Goal: Information Seeking & Learning: Learn about a topic

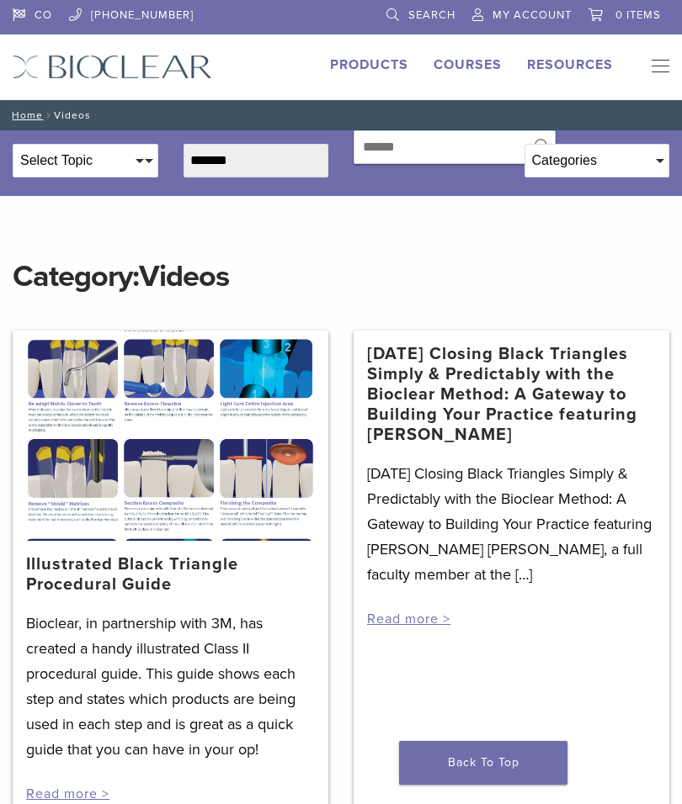
click at [665, 680] on div "3/19/2021 Closing Black Triangles Simply & Predictably with the Bioclear Method…" at bounding box center [511, 581] width 316 height 501
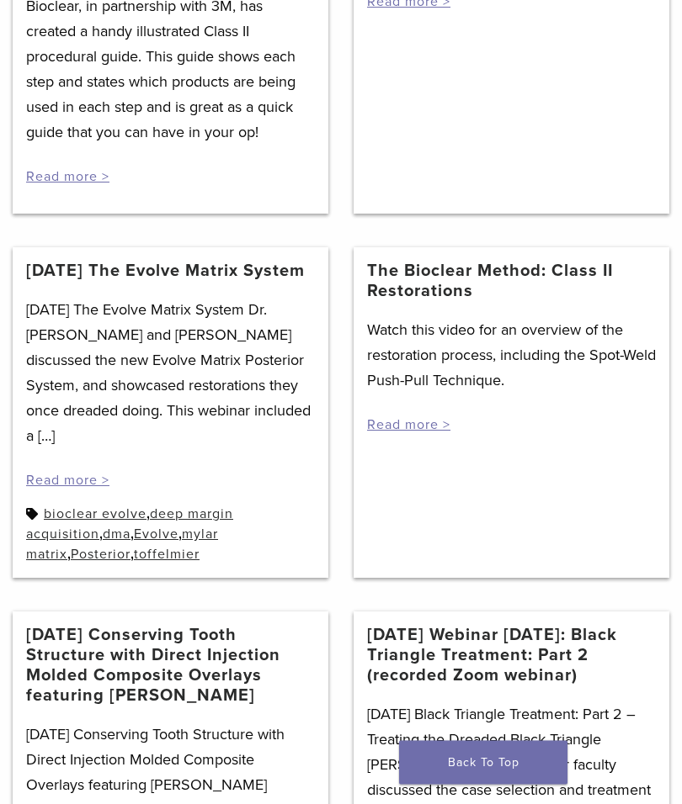
scroll to position [618, 0]
click at [141, 277] on link "4/7/2021 The Evolve Matrix System" at bounding box center [165, 271] width 278 height 20
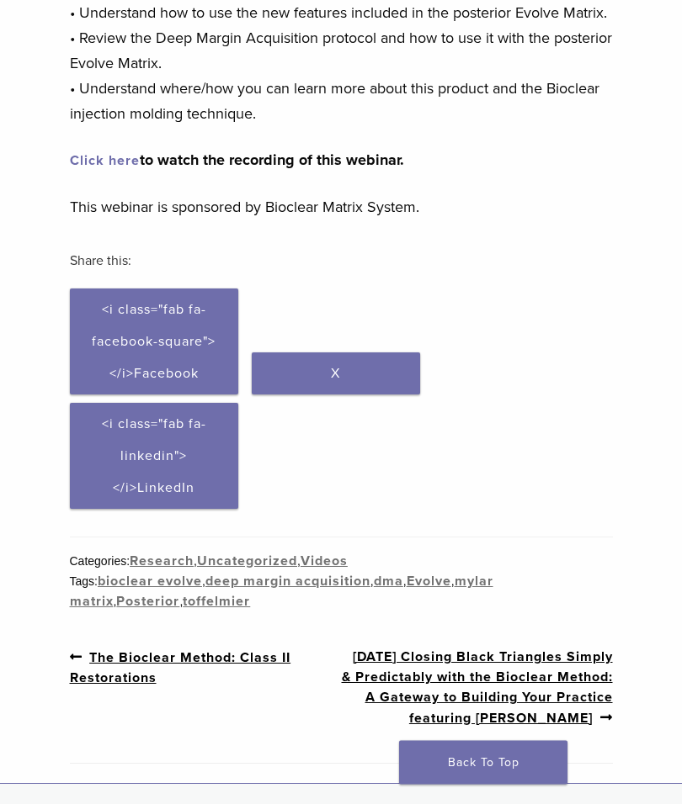
scroll to position [377, 0]
click at [94, 166] on link "Click here" at bounding box center [105, 160] width 70 height 17
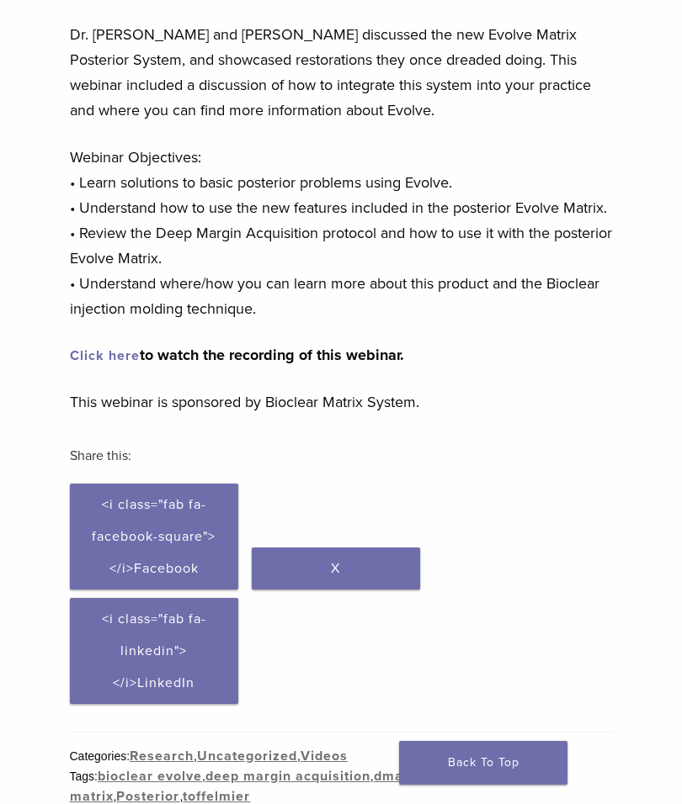
scroll to position [199, 0]
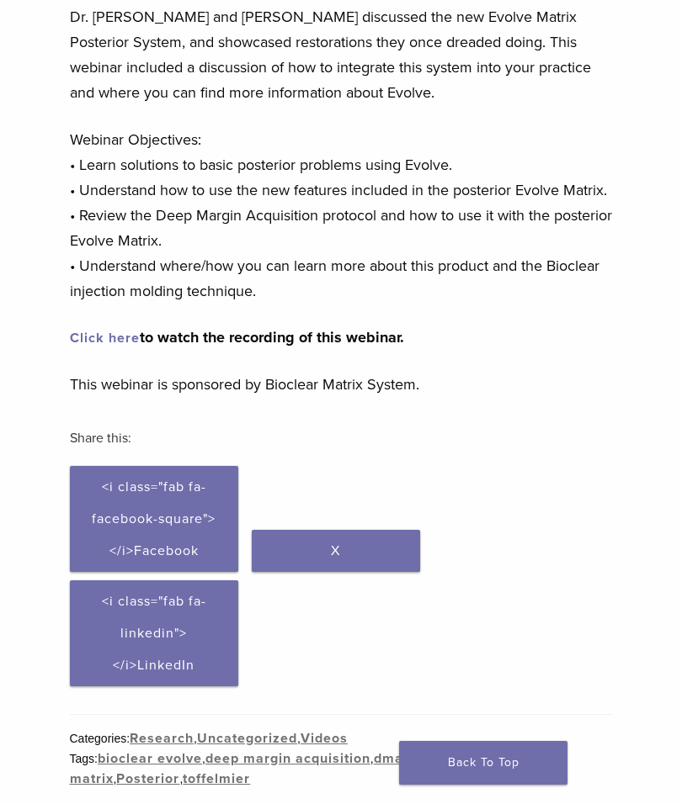
click at [106, 340] on link "Click here" at bounding box center [105, 338] width 70 height 17
click at [109, 330] on link "Click here" at bounding box center [105, 338] width 70 height 17
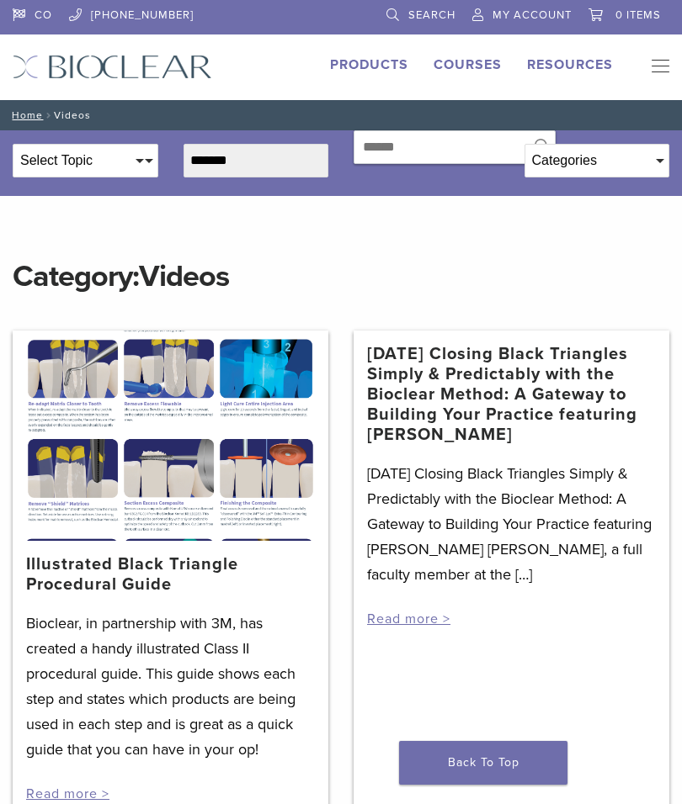
scroll to position [687, 0]
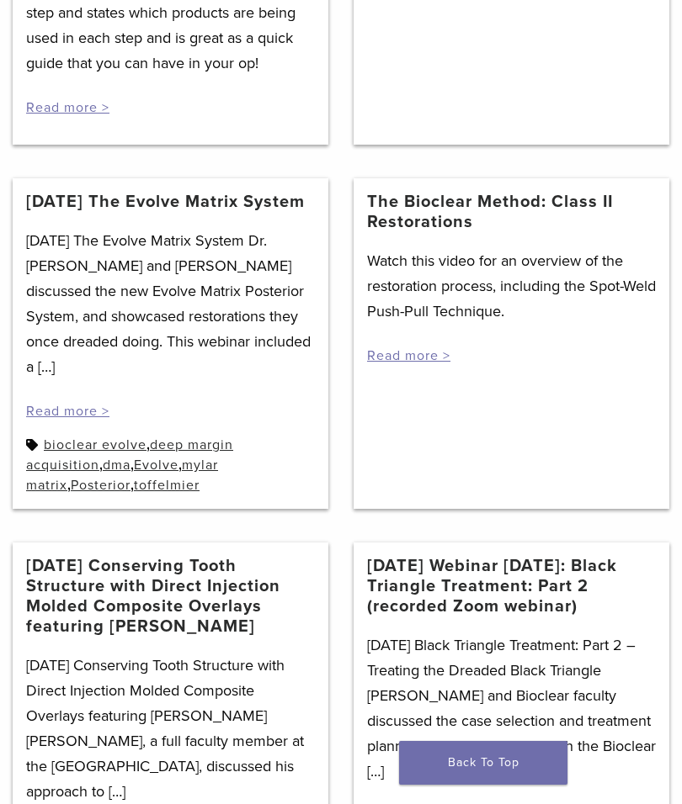
click at [430, 220] on link "The Bioclear Method: Class II Restorations" at bounding box center [511, 212] width 289 height 40
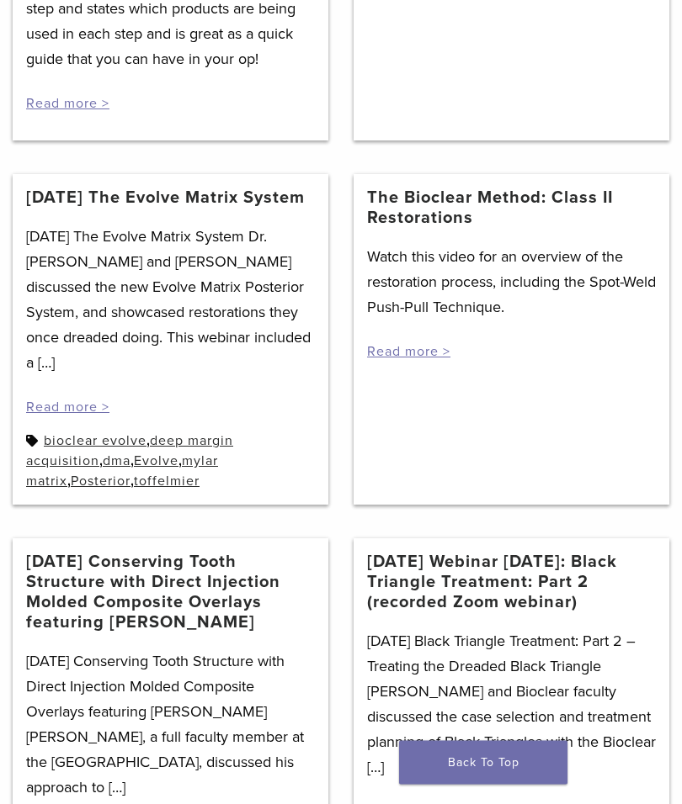
scroll to position [691, 0]
click at [220, 589] on link "12/18/2020 Conserving Tooth Structure with Direct Injection Molded Composite Ov…" at bounding box center [170, 592] width 289 height 81
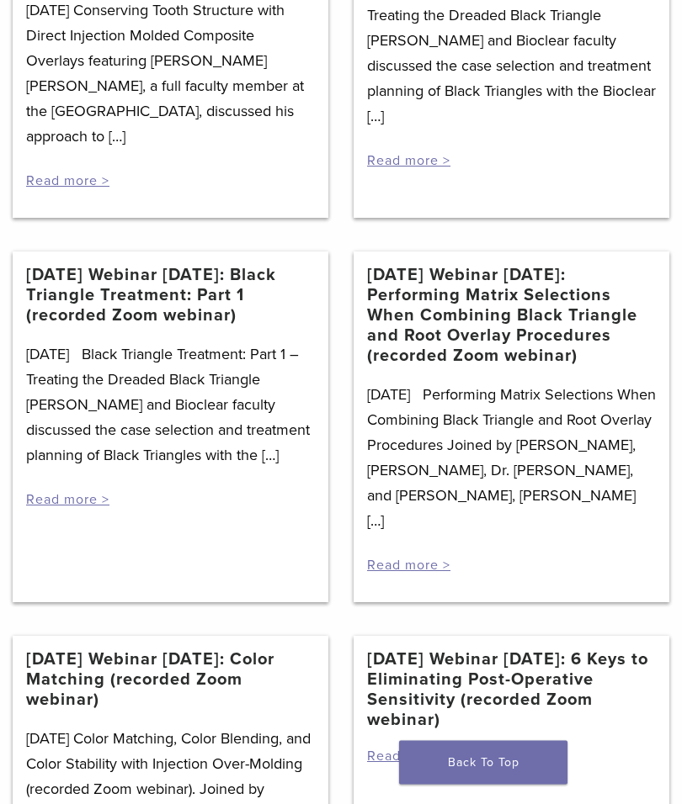
scroll to position [1343, 0]
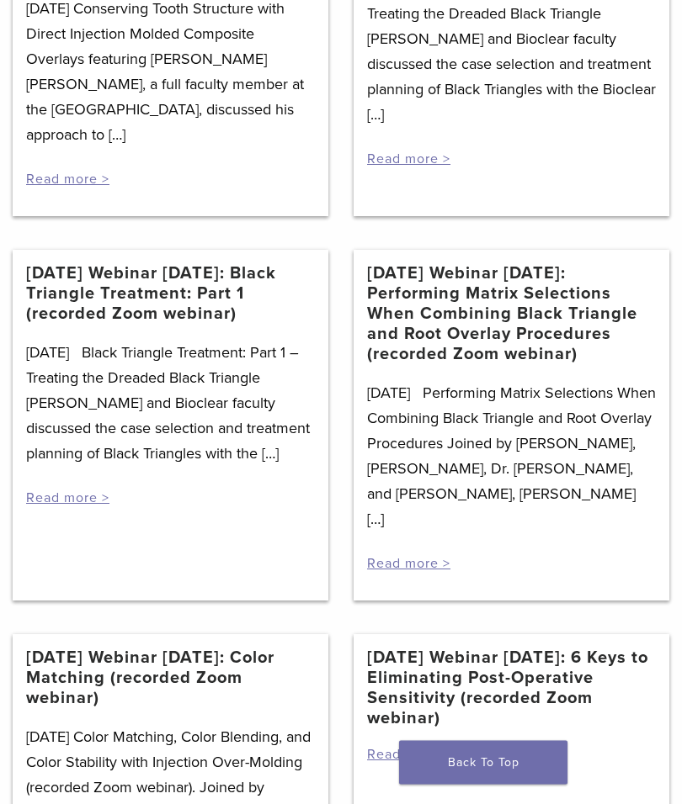
click at [211, 649] on link "8/26/20 Webinar Wednesday: Color Matching (recorded Zoom webinar)" at bounding box center [170, 679] width 289 height 61
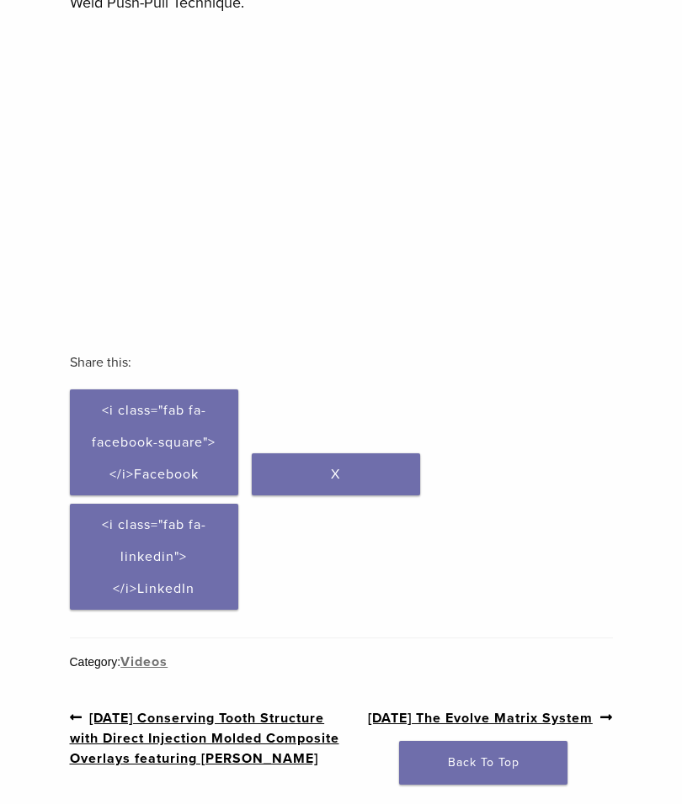
scroll to position [280, 0]
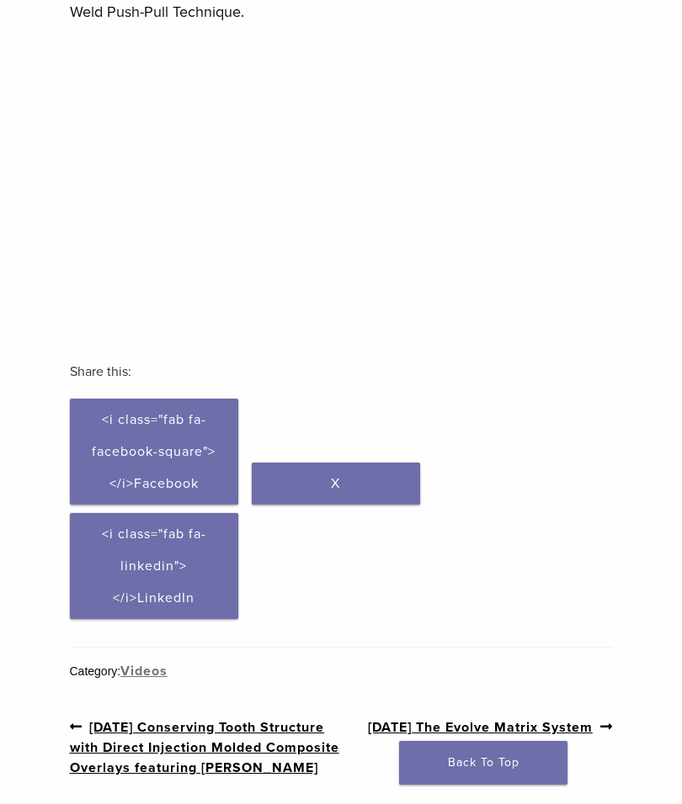
click at [656, 726] on div "Section builder not enabled for post $post_id The Bioclear Method: Class II Res…" at bounding box center [341, 332] width 682 height 964
click at [0, 255] on div "Section builder not enabled for post $post_id The Bioclear Method: Class II Res…" at bounding box center [341, 332] width 682 height 964
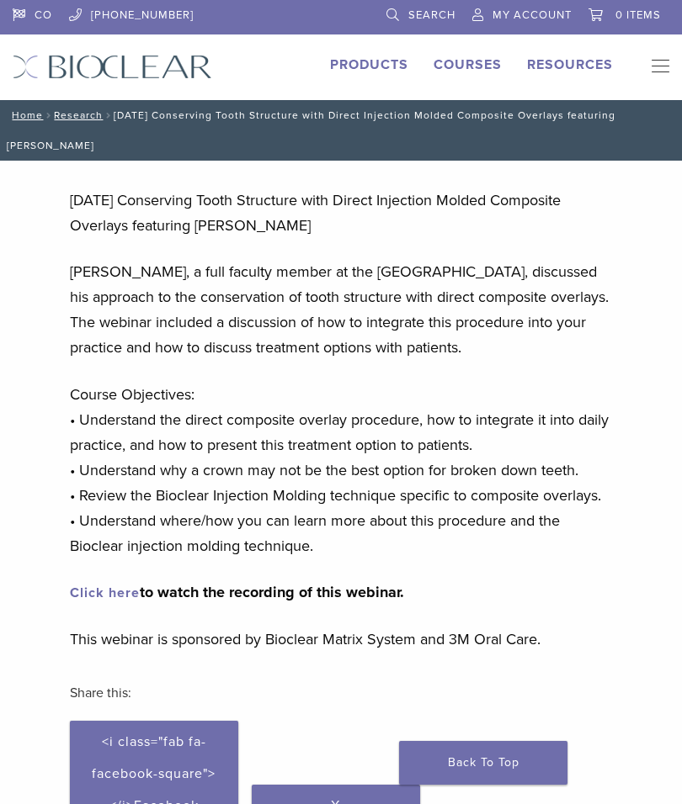
click at [105, 597] on link "Click here" at bounding box center [105, 593] width 70 height 17
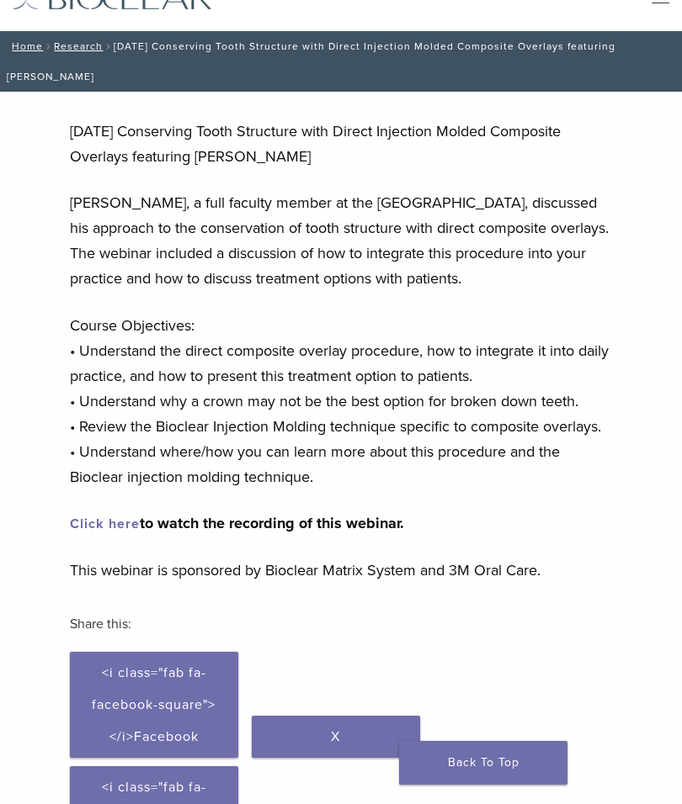
click at [125, 518] on link "Click here" at bounding box center [105, 524] width 70 height 17
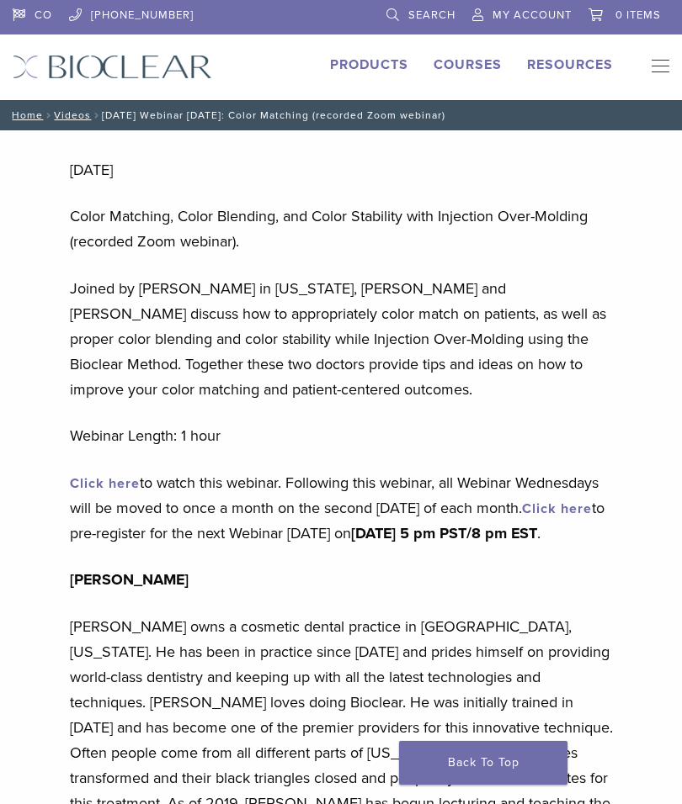
click at [679, 520] on div "Section builder not enabled for post $post_id 8/26/20 Color Matching, Color Ble…" at bounding box center [341, 773] width 682 height 1286
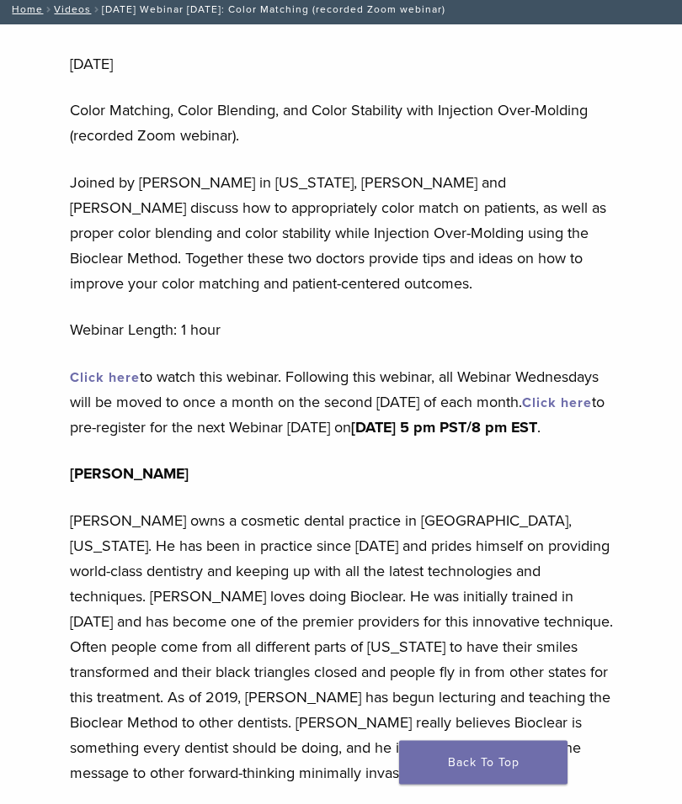
scroll to position [110, 0]
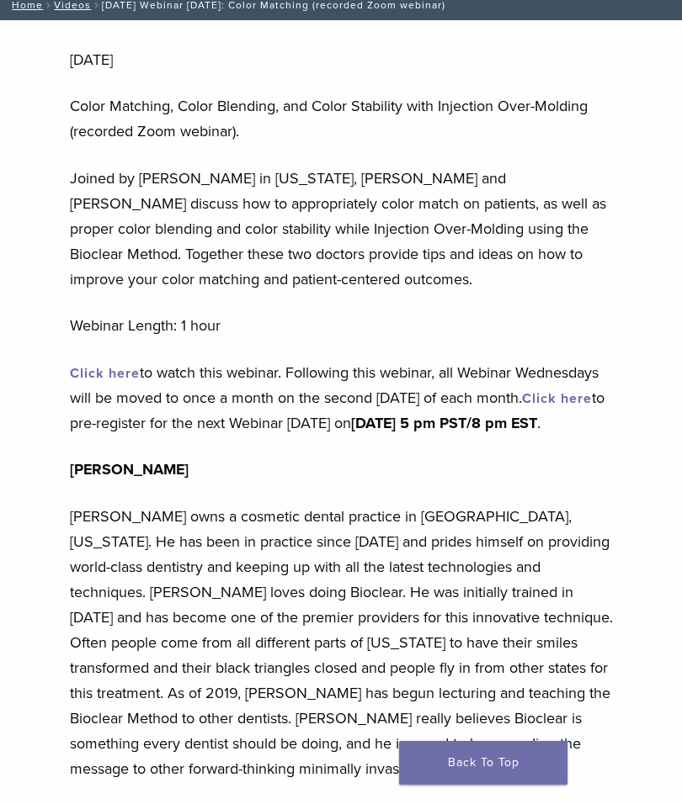
click at [87, 377] on link "Click here" at bounding box center [105, 373] width 70 height 17
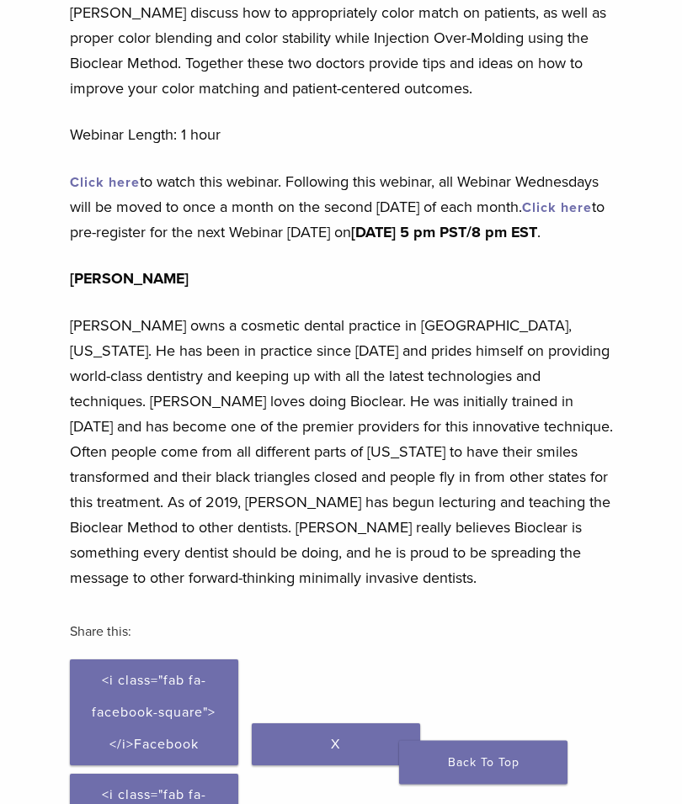
scroll to position [305, 0]
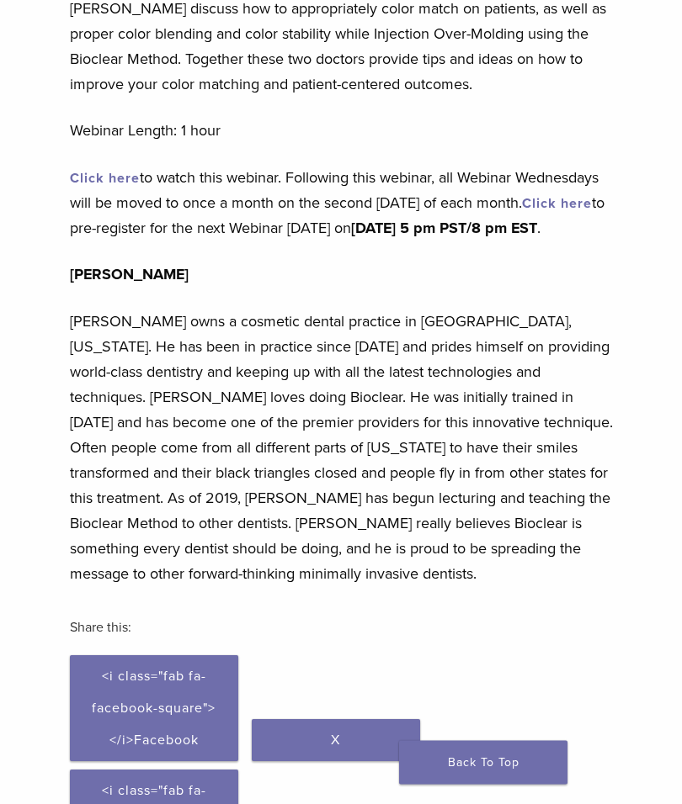
click at [94, 171] on link "Click here" at bounding box center [105, 179] width 70 height 17
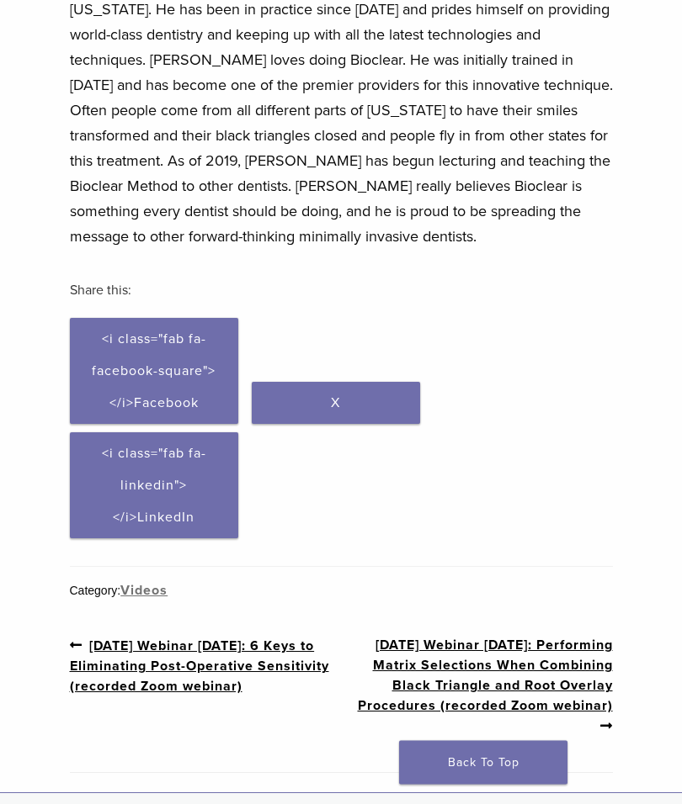
scroll to position [618, 0]
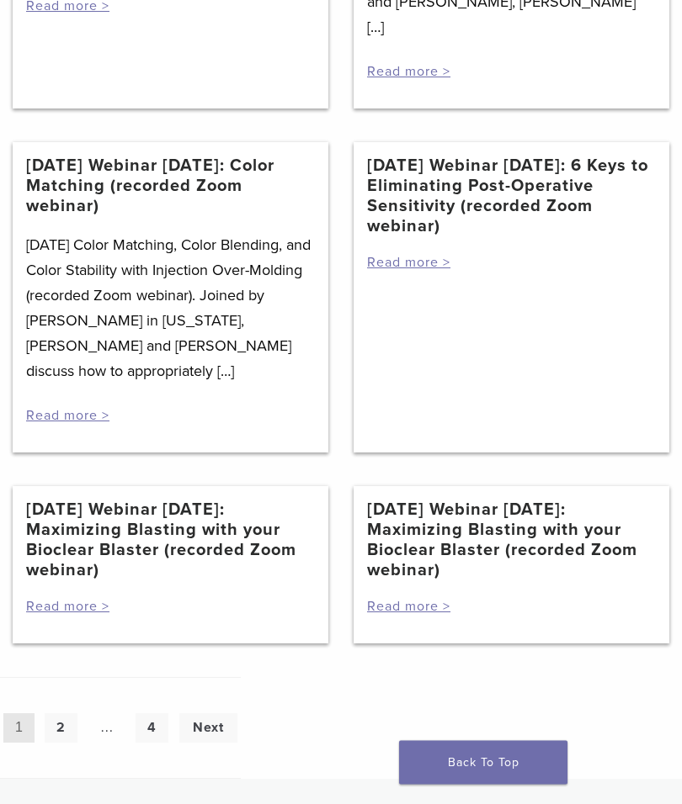
scroll to position [1838, 0]
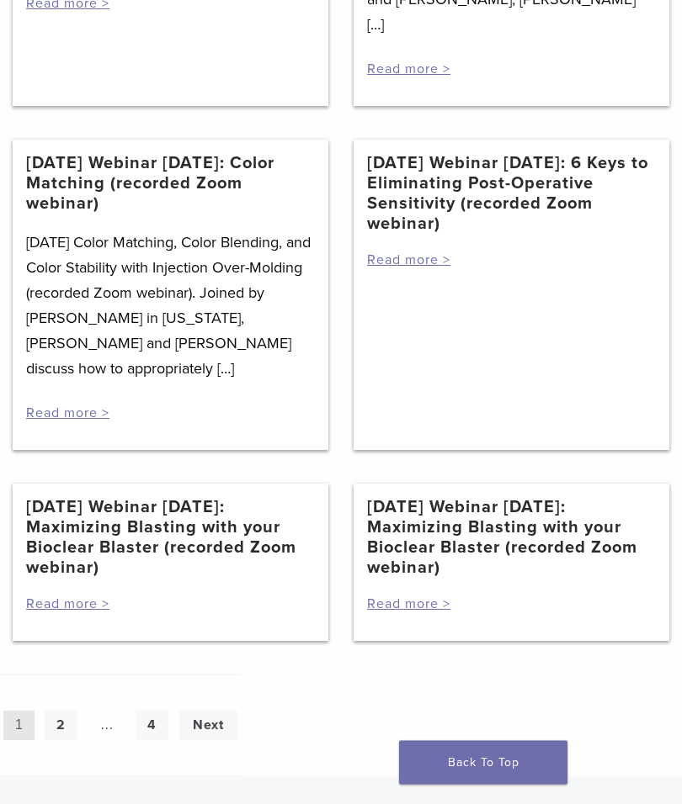
click at [65, 712] on link "2" at bounding box center [61, 726] width 33 height 29
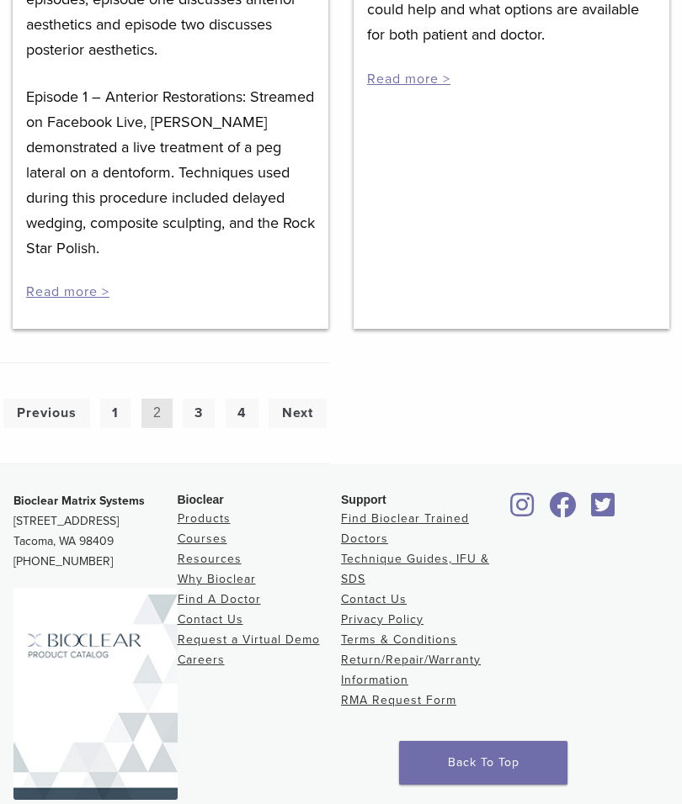
scroll to position [1793, 0]
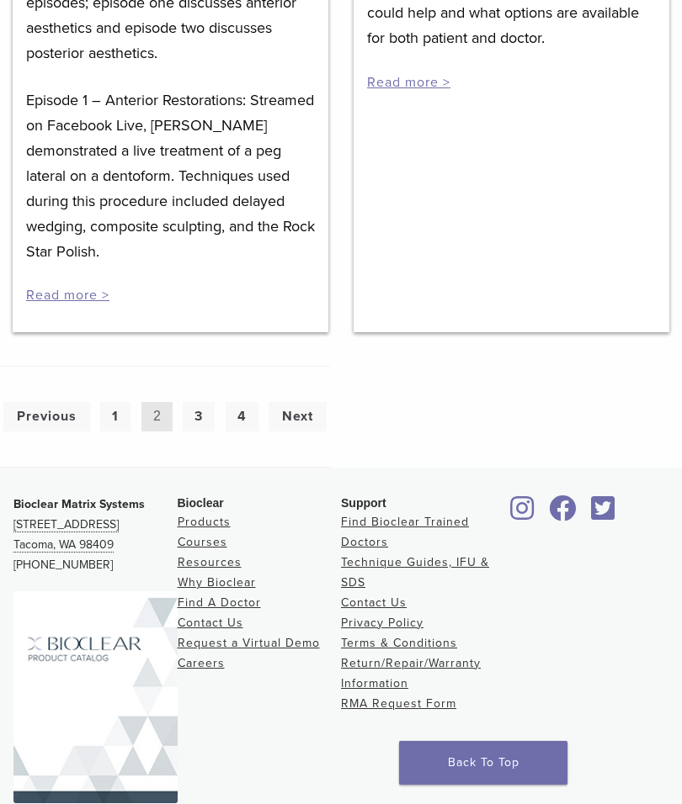
click at [199, 402] on link "3" at bounding box center [199, 416] width 32 height 29
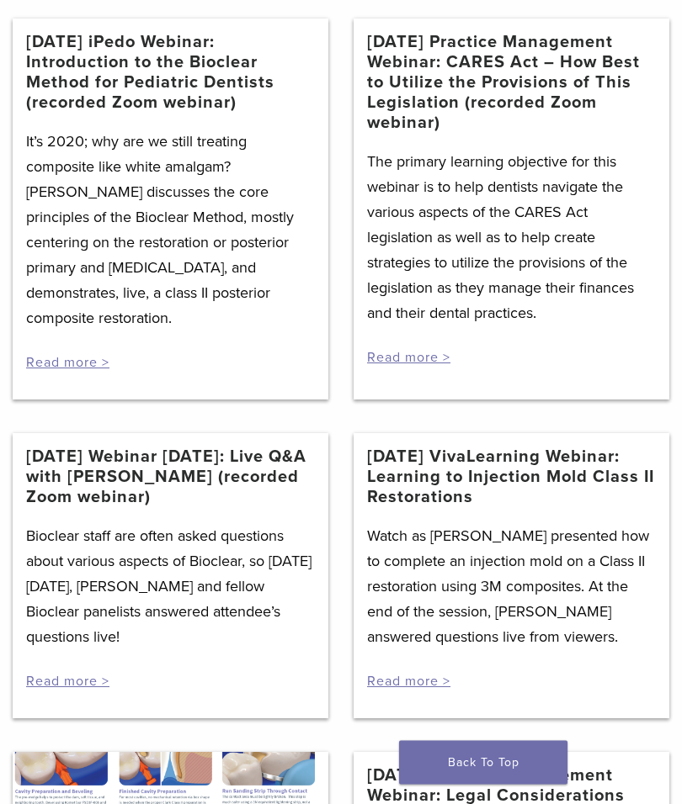
scroll to position [313, 0]
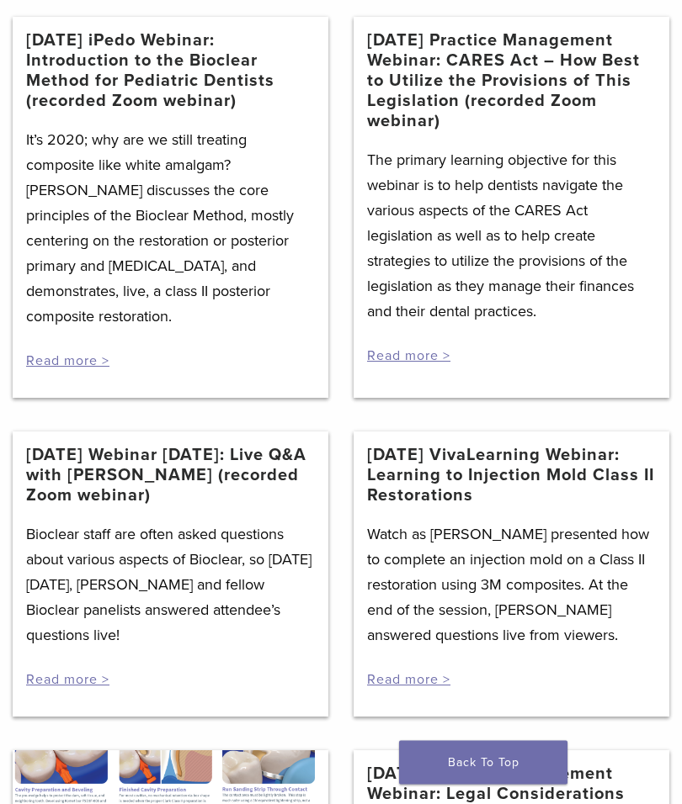
click at [528, 461] on link "[DATE] VivaLearning Webinar: Learning to Injection Mold Class II Restorations" at bounding box center [511, 476] width 289 height 61
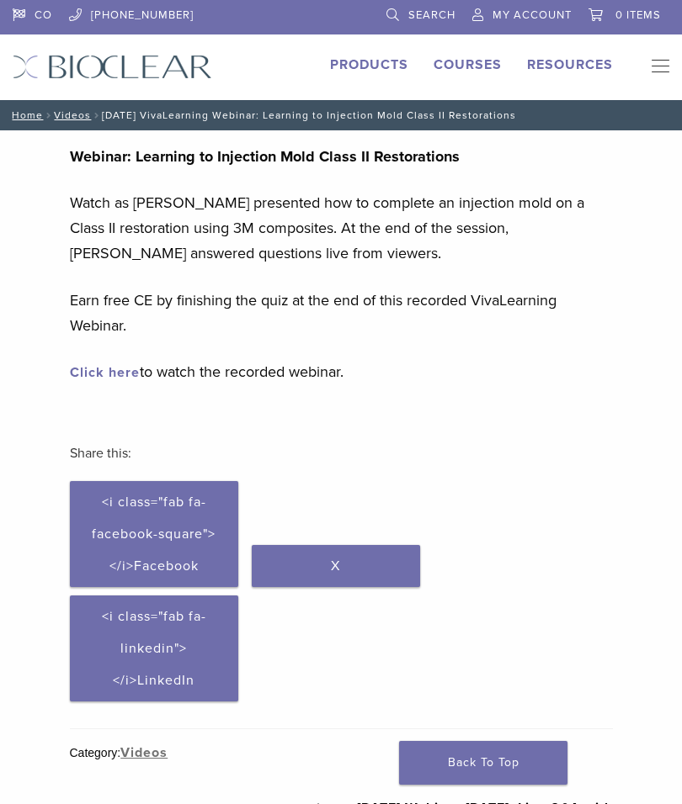
click at [108, 375] on link "Click here" at bounding box center [105, 372] width 70 height 17
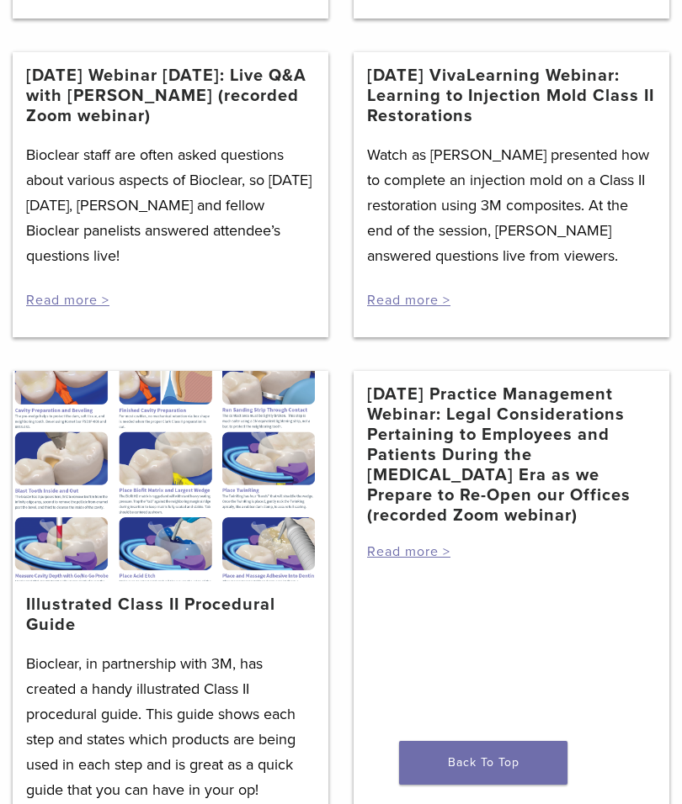
scroll to position [708, 0]
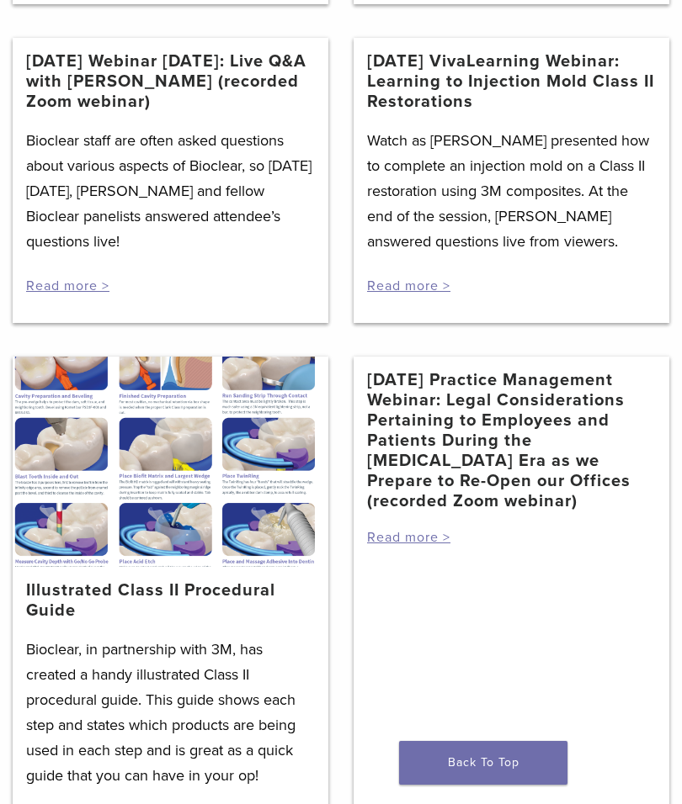
click at [47, 591] on link "Illustrated Class II Procedural Guide" at bounding box center [170, 601] width 289 height 40
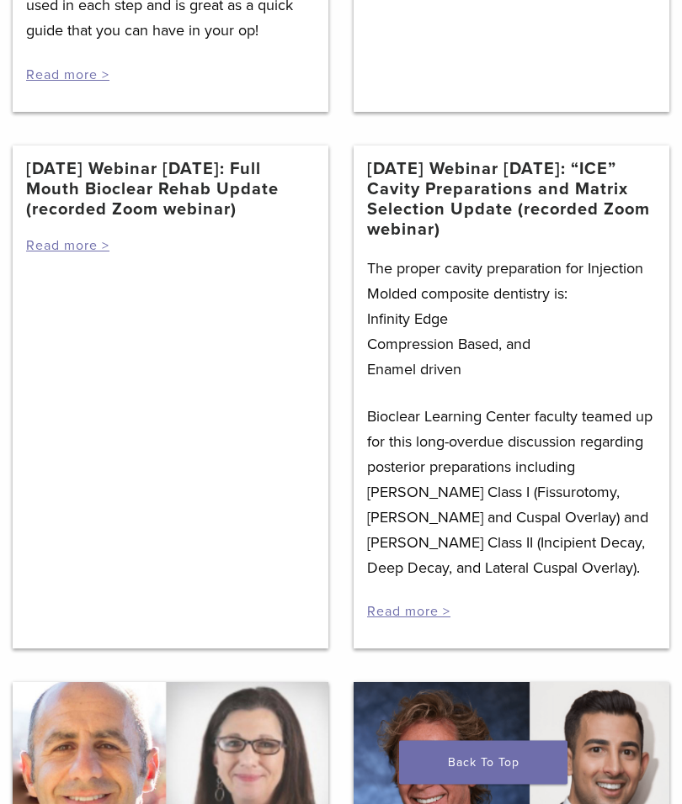
scroll to position [1453, 0]
click at [511, 188] on link "4/22/20 Webinar Wednesday: “ICE” Cavity Preparations and Matrix Selection Updat…" at bounding box center [511, 199] width 289 height 81
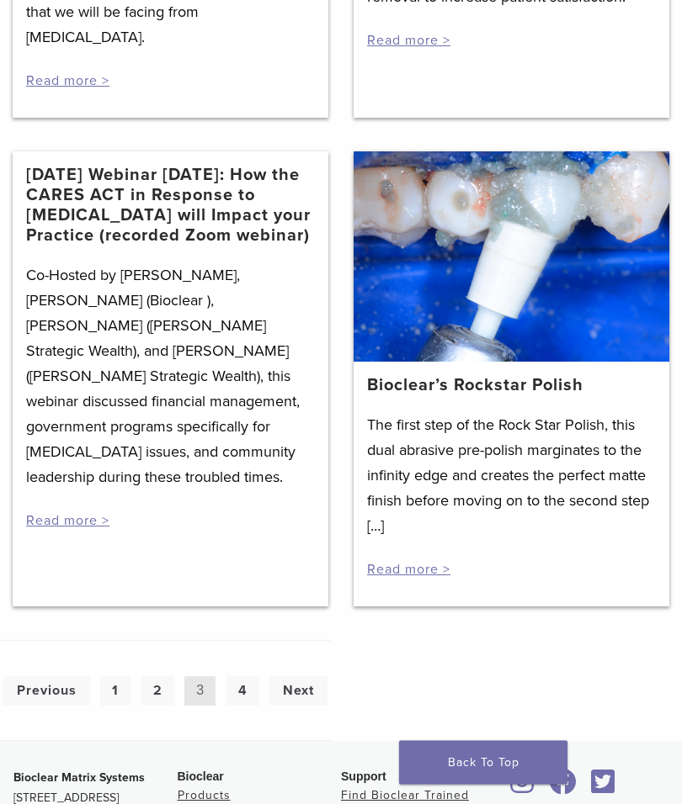
scroll to position [2774, 0]
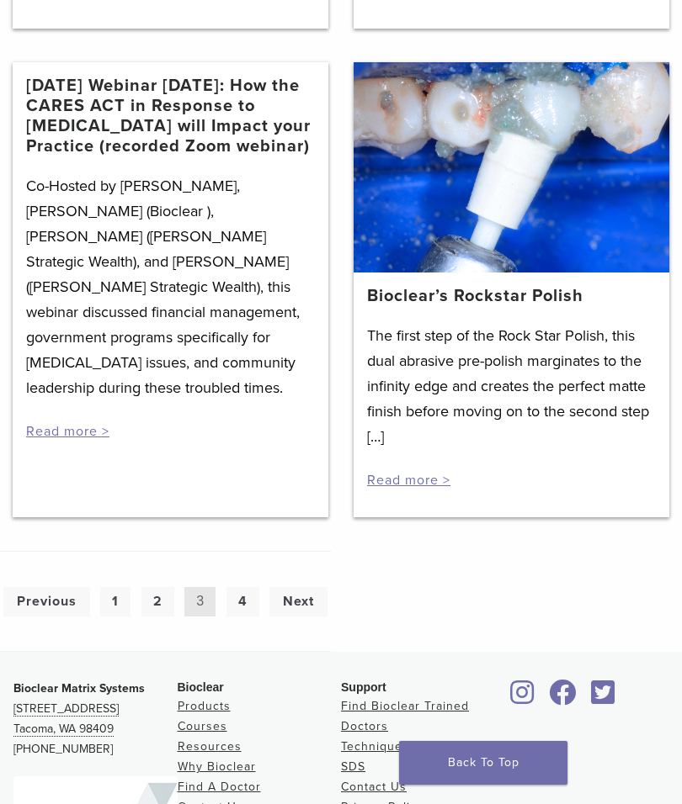
click at [246, 587] on link "4" at bounding box center [242, 601] width 33 height 29
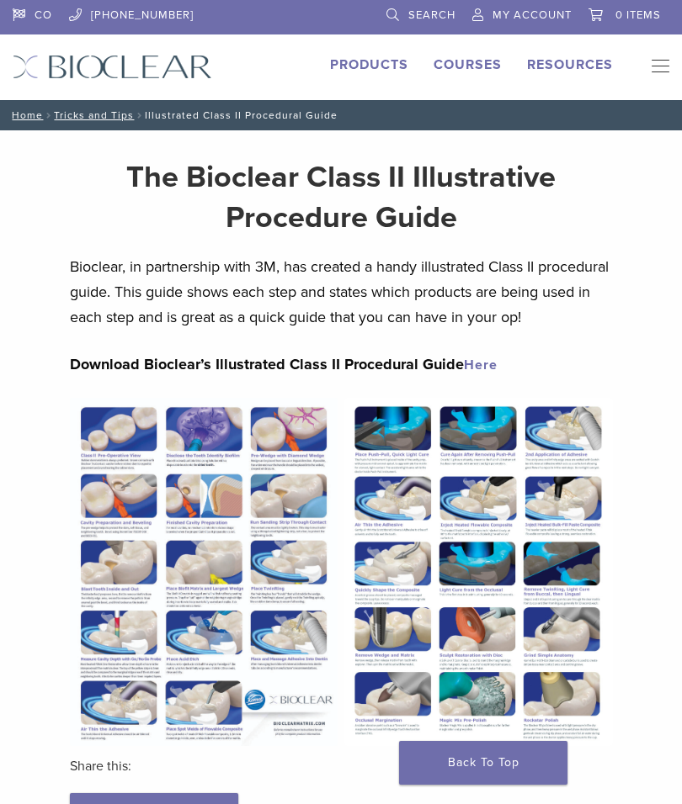
click at [475, 374] on link "Here" at bounding box center [481, 365] width 34 height 17
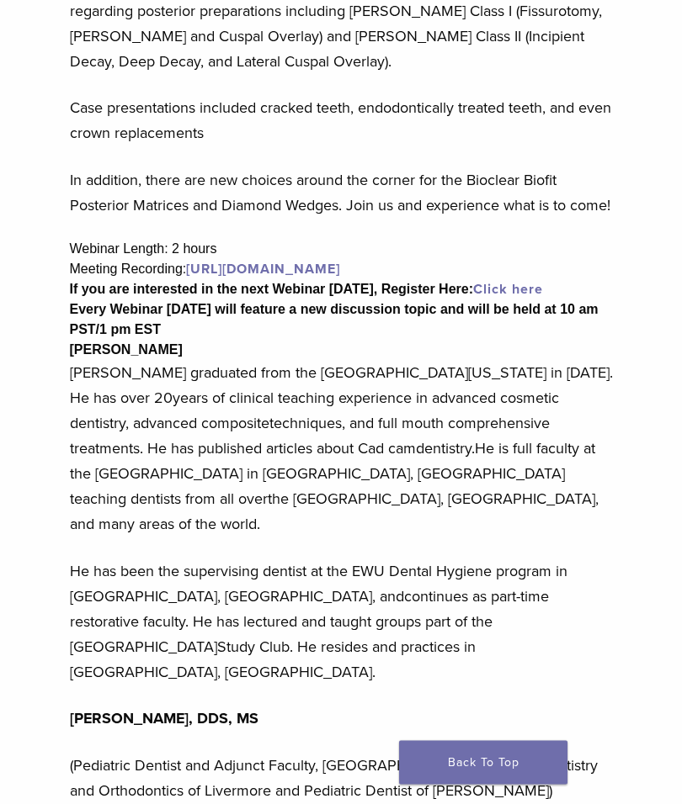
scroll to position [671, 0]
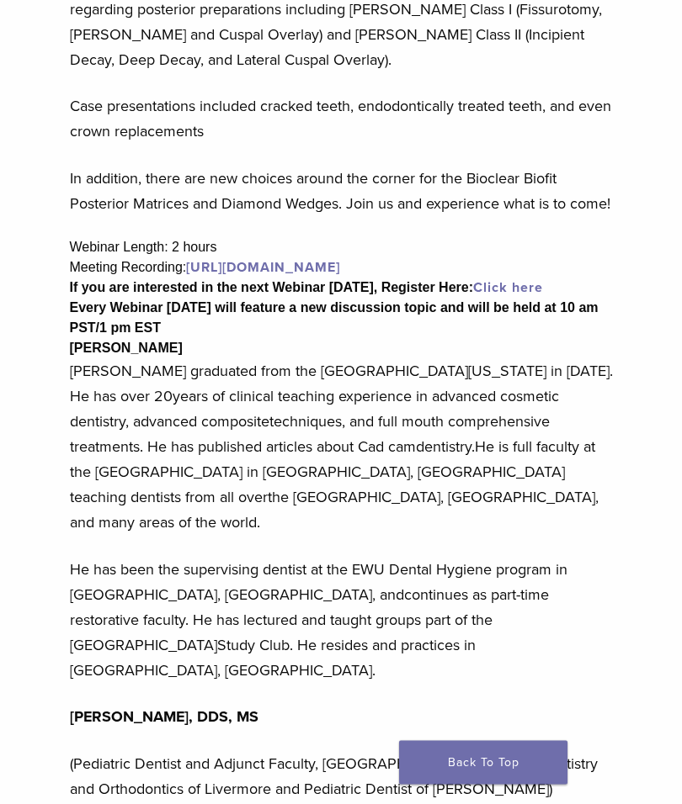
click at [340, 277] on link "[URL][DOMAIN_NAME]" at bounding box center [263, 268] width 154 height 17
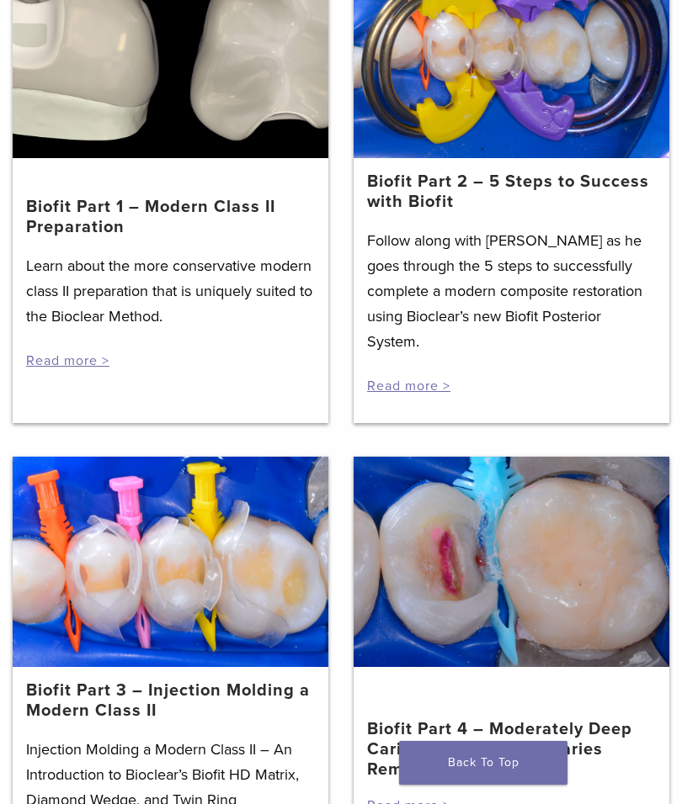
scroll to position [385, 0]
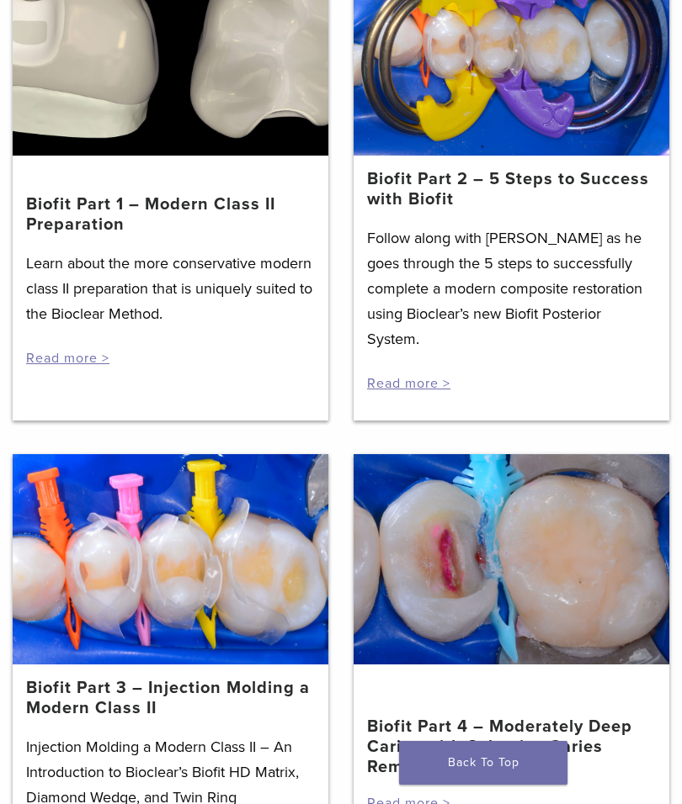
click at [48, 211] on link "Biofit Part 1 – Modern Class II Preparation" at bounding box center [170, 214] width 289 height 40
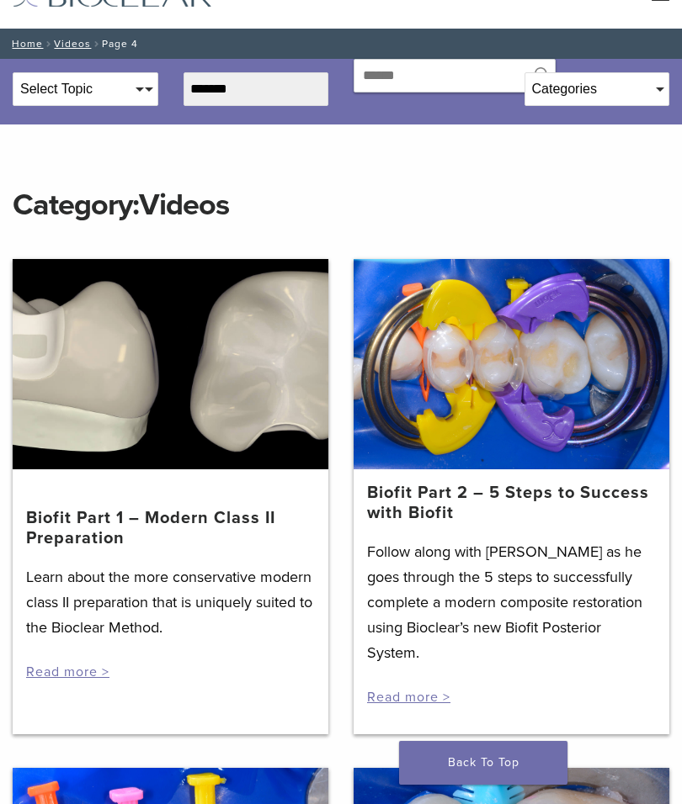
scroll to position [62, 0]
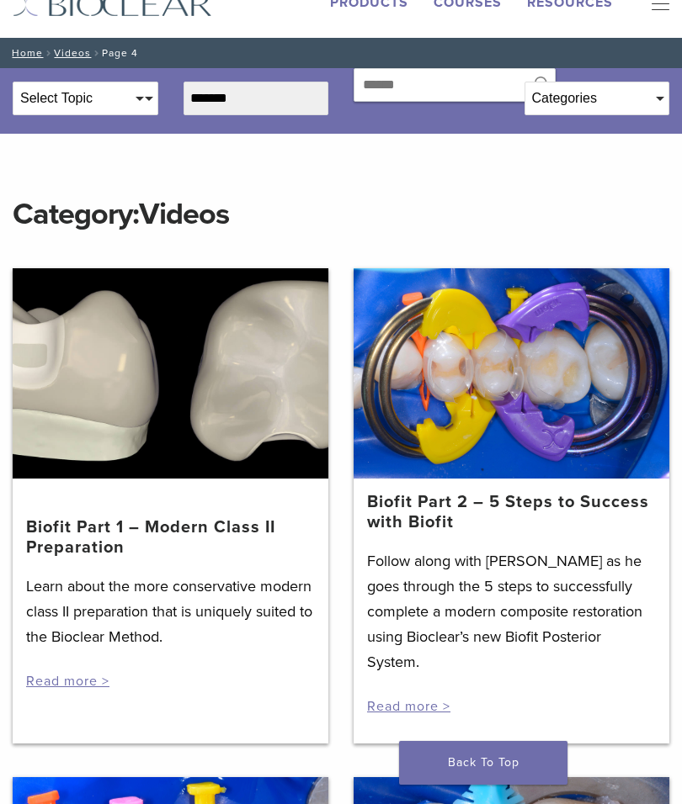
click at [402, 522] on link "Biofit Part 2 – 5 Steps to Success with Biofit" at bounding box center [511, 512] width 289 height 40
click at [396, 514] on link "Biofit Part 2 – 5 Steps to Success with Biofit" at bounding box center [511, 512] width 289 height 40
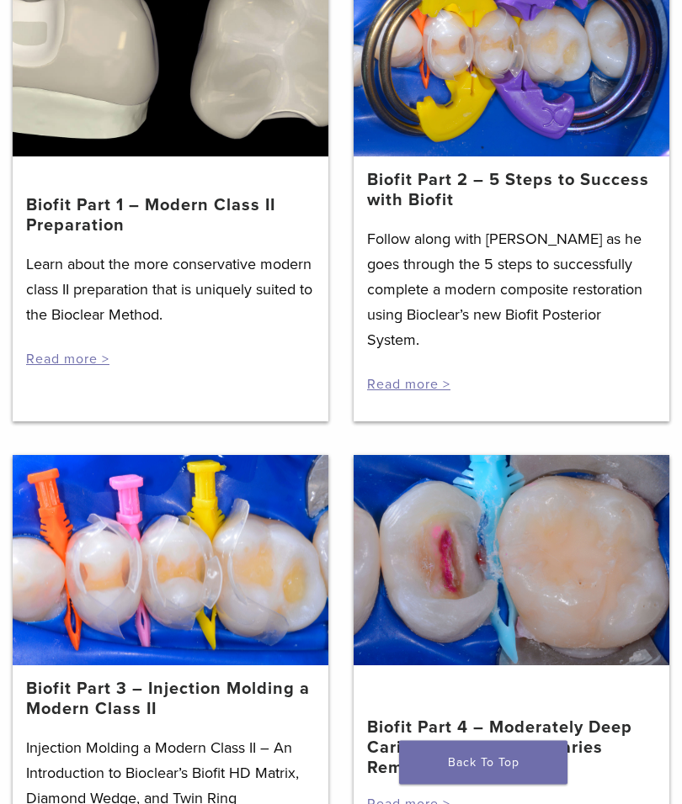
scroll to position [465, 0]
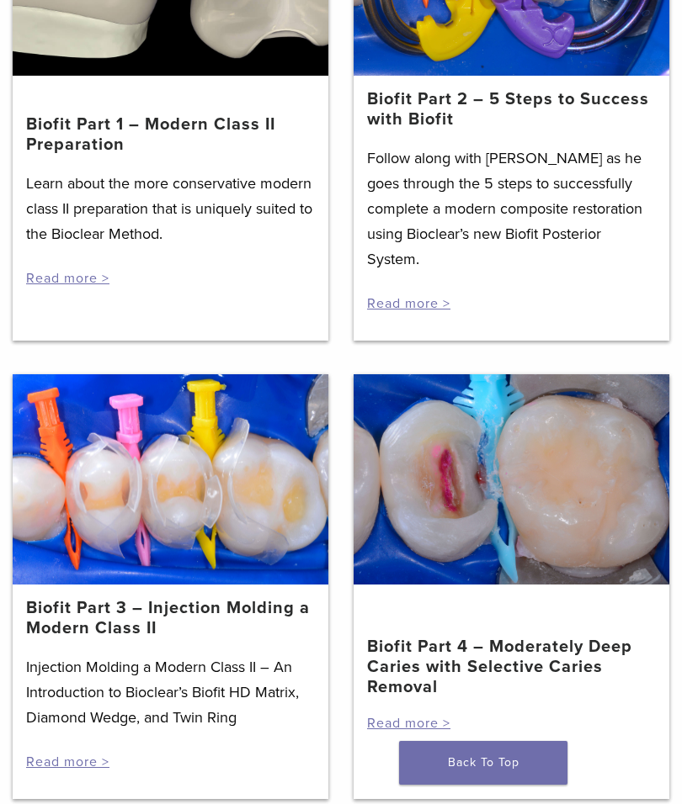
click at [95, 514] on div at bounding box center [171, 479] width 316 height 210
click at [79, 629] on link "Biofit Part 3 – Injection Molding a Modern Class II" at bounding box center [170, 618] width 289 height 40
